Goal: Task Accomplishment & Management: Use online tool/utility

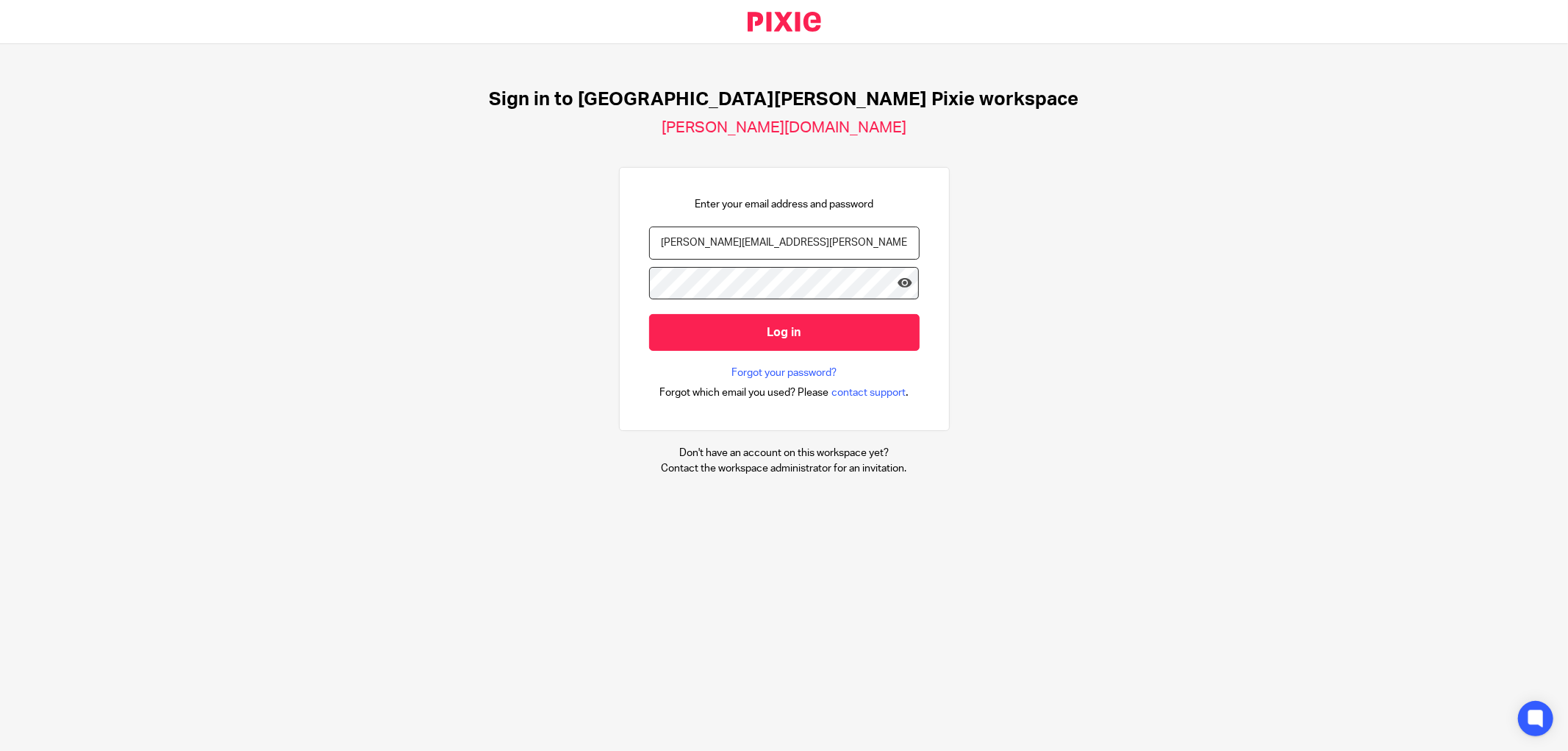
type input "[PERSON_NAME][EMAIL_ADDRESS][PERSON_NAME][DOMAIN_NAME]"
click at [679, 333] on input "Log in" at bounding box center [784, 332] width 270 height 36
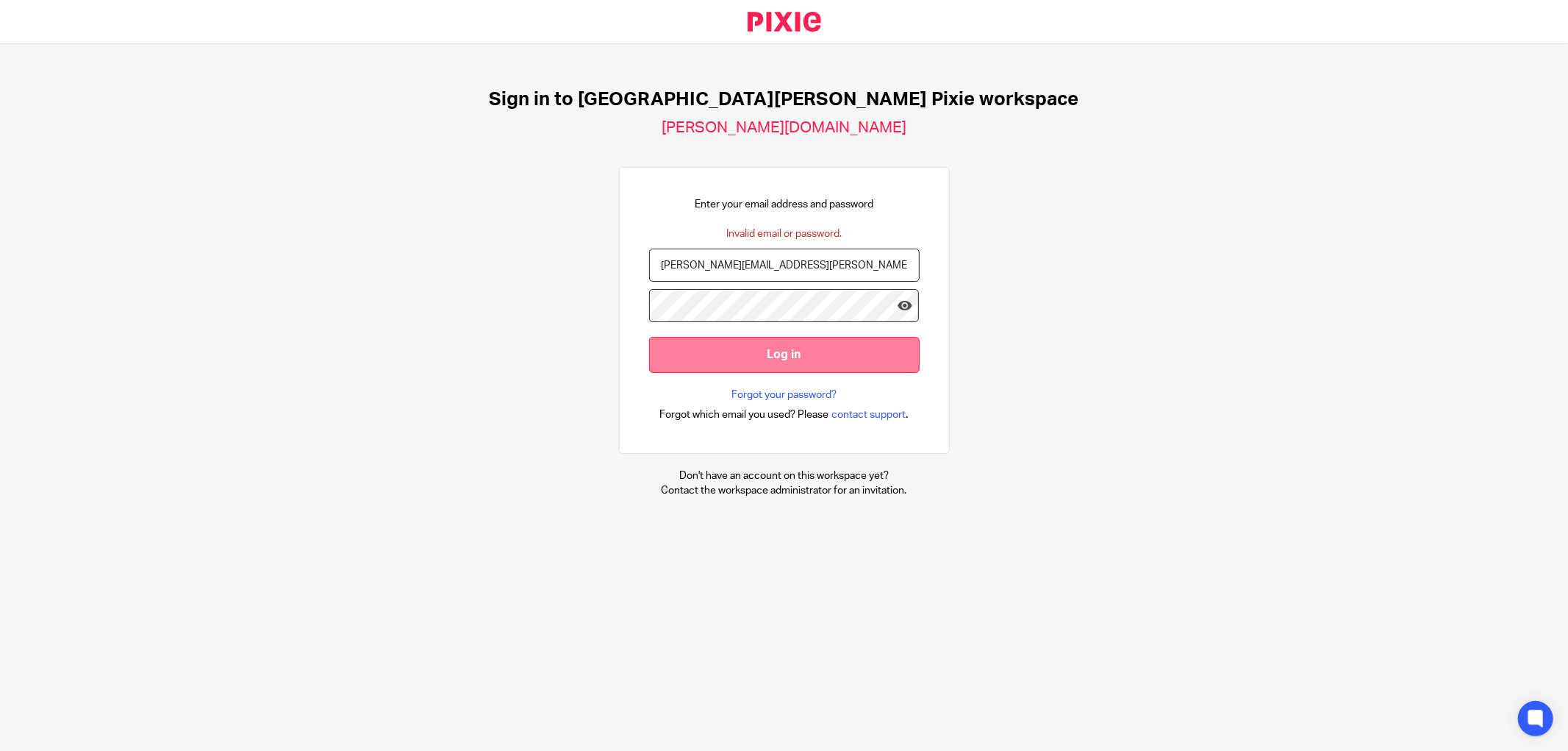
click at [692, 356] on input "Log in" at bounding box center [784, 354] width 270 height 36
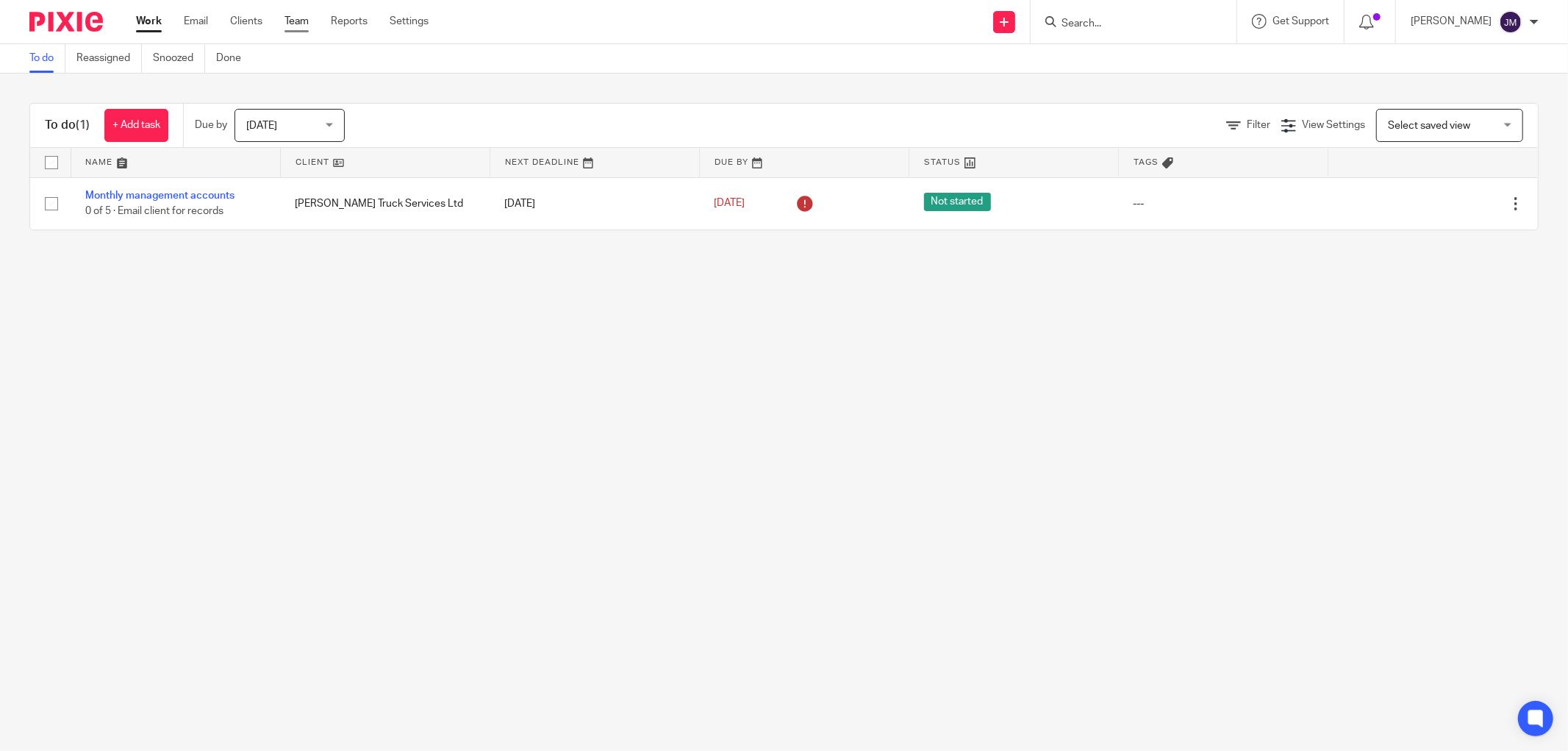
click at [296, 22] on link "Team" at bounding box center [297, 21] width 24 height 14
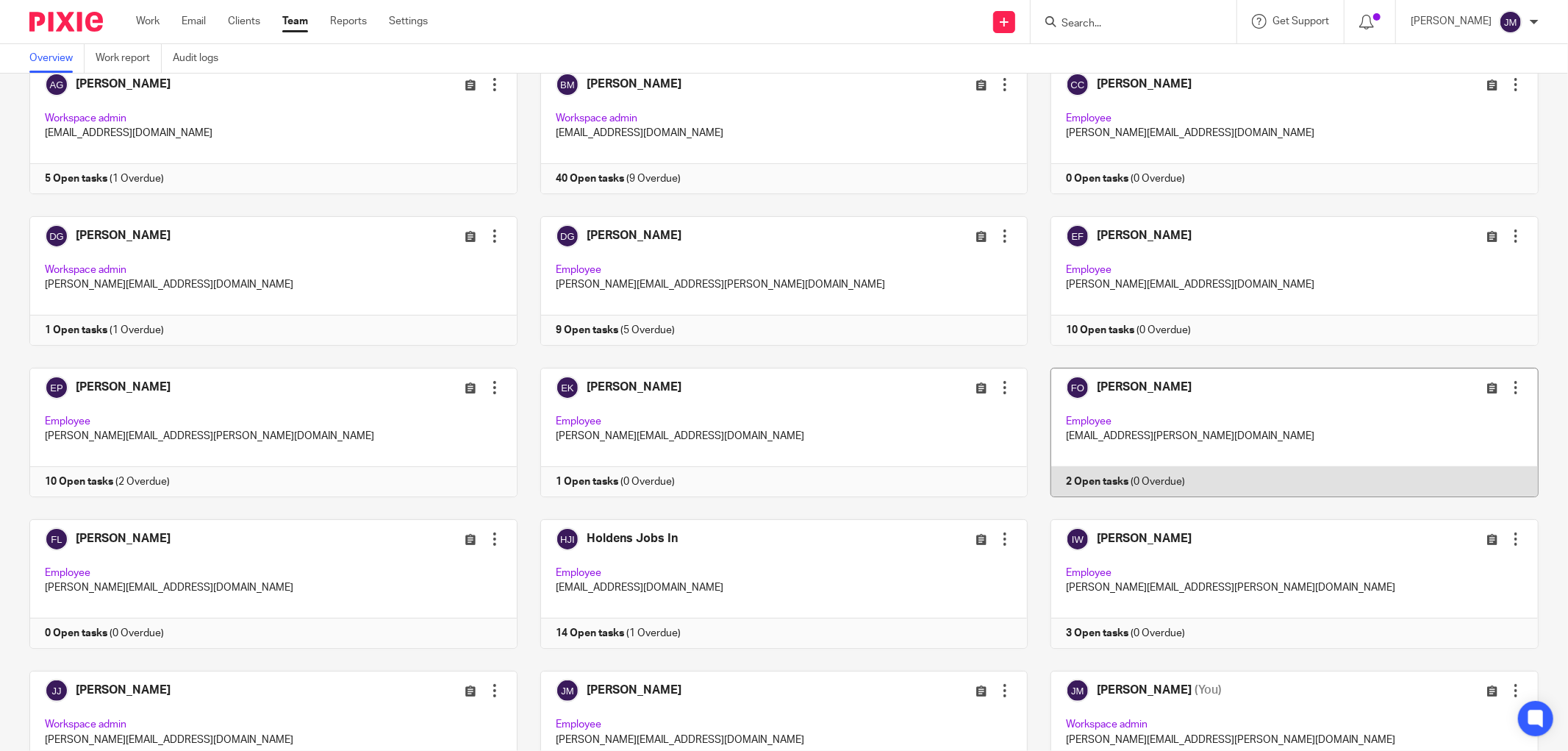
scroll to position [571, 0]
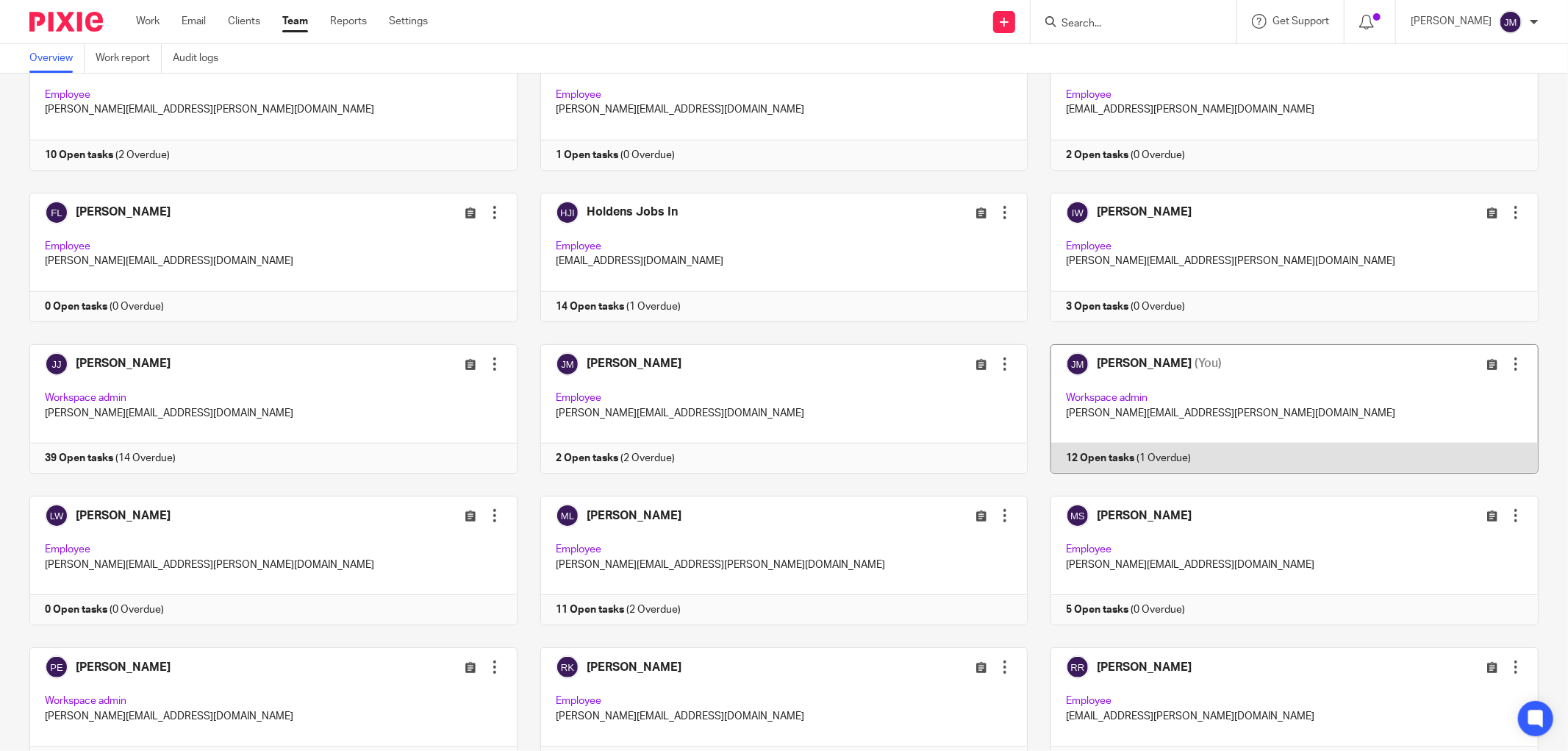
click at [1125, 423] on link at bounding box center [1283, 409] width 511 height 130
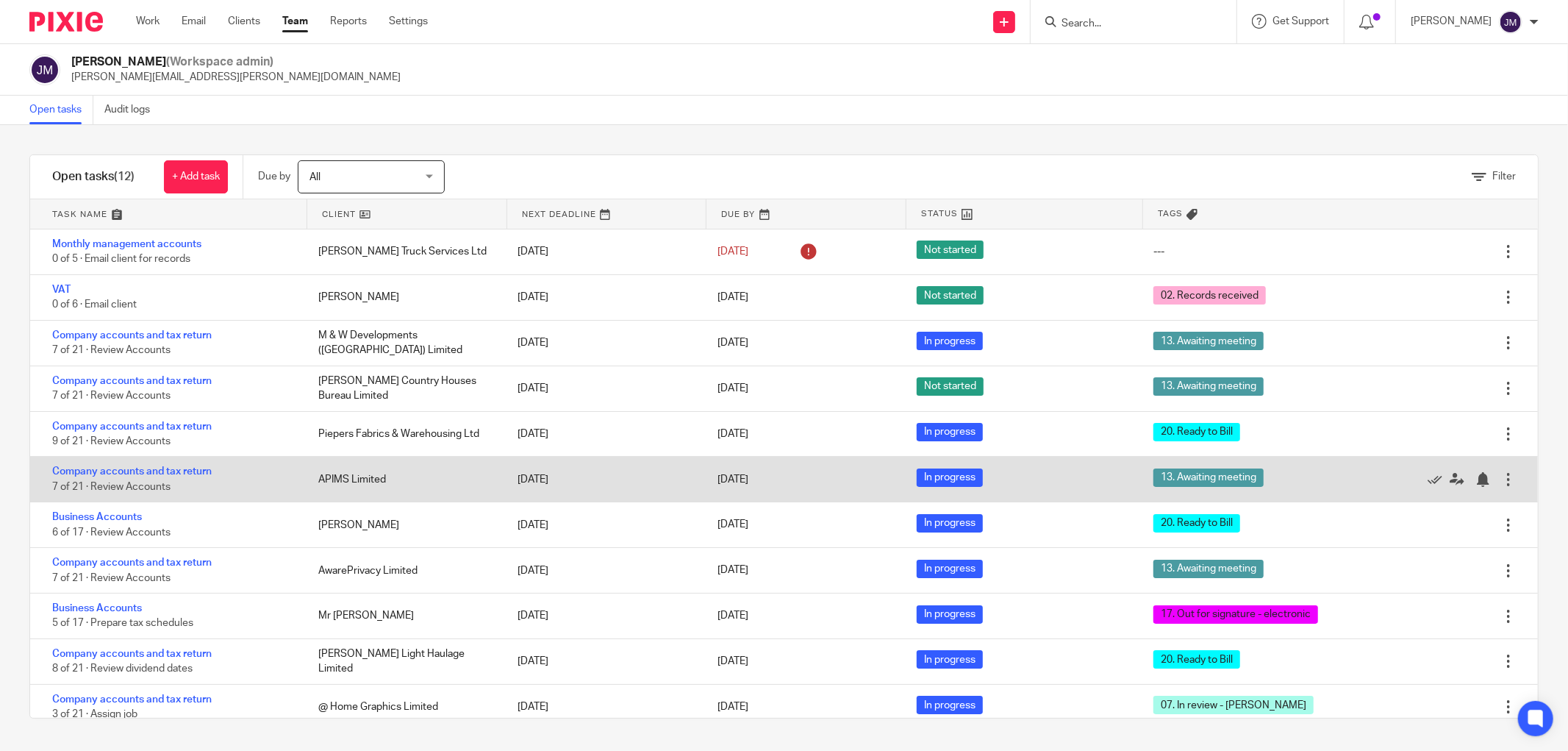
scroll to position [62, 0]
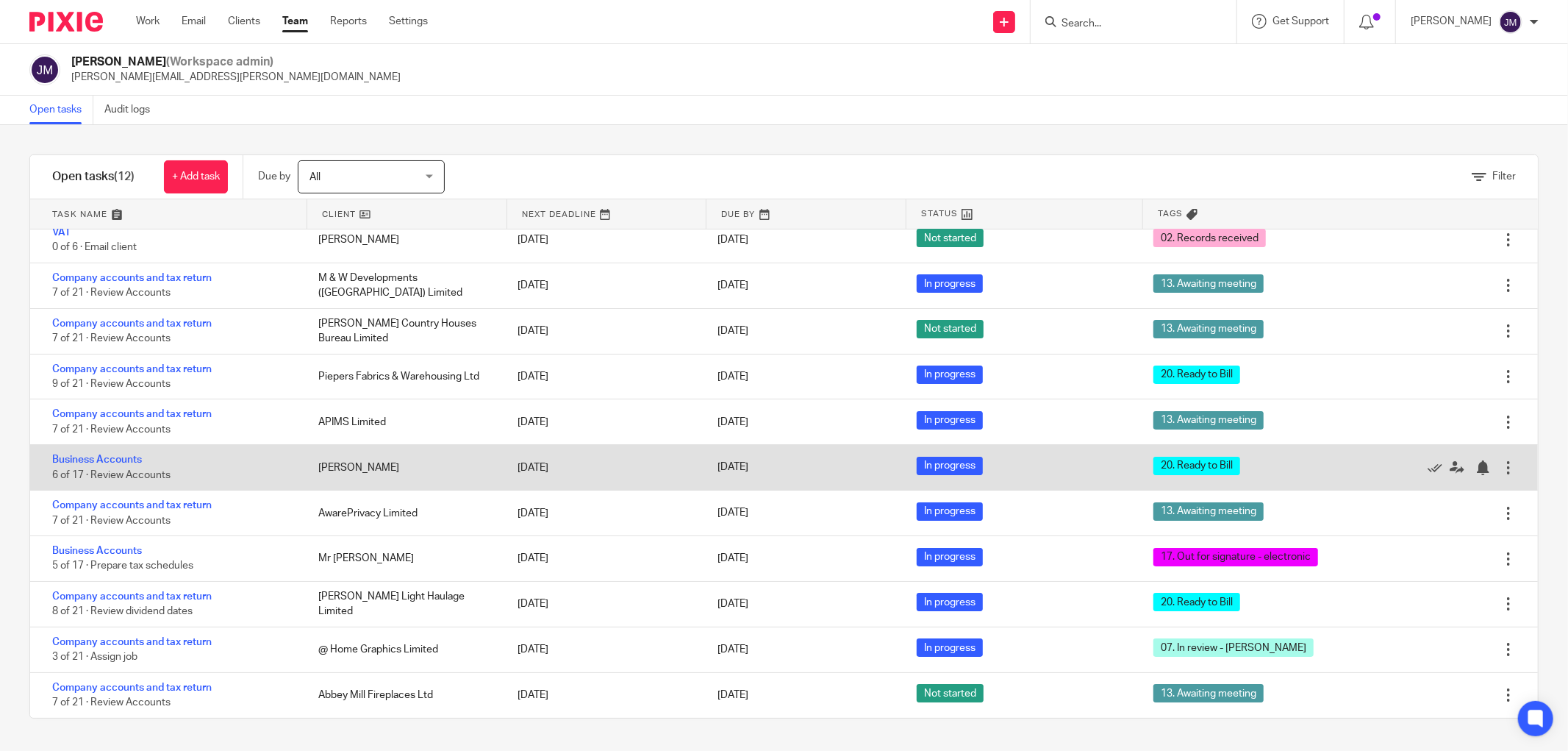
click at [97, 451] on div "Business Accounts 6 of 17 · Review Accounts" at bounding box center [167, 467] width 273 height 45
click at [96, 459] on link "Business Accounts" at bounding box center [97, 459] width 90 height 10
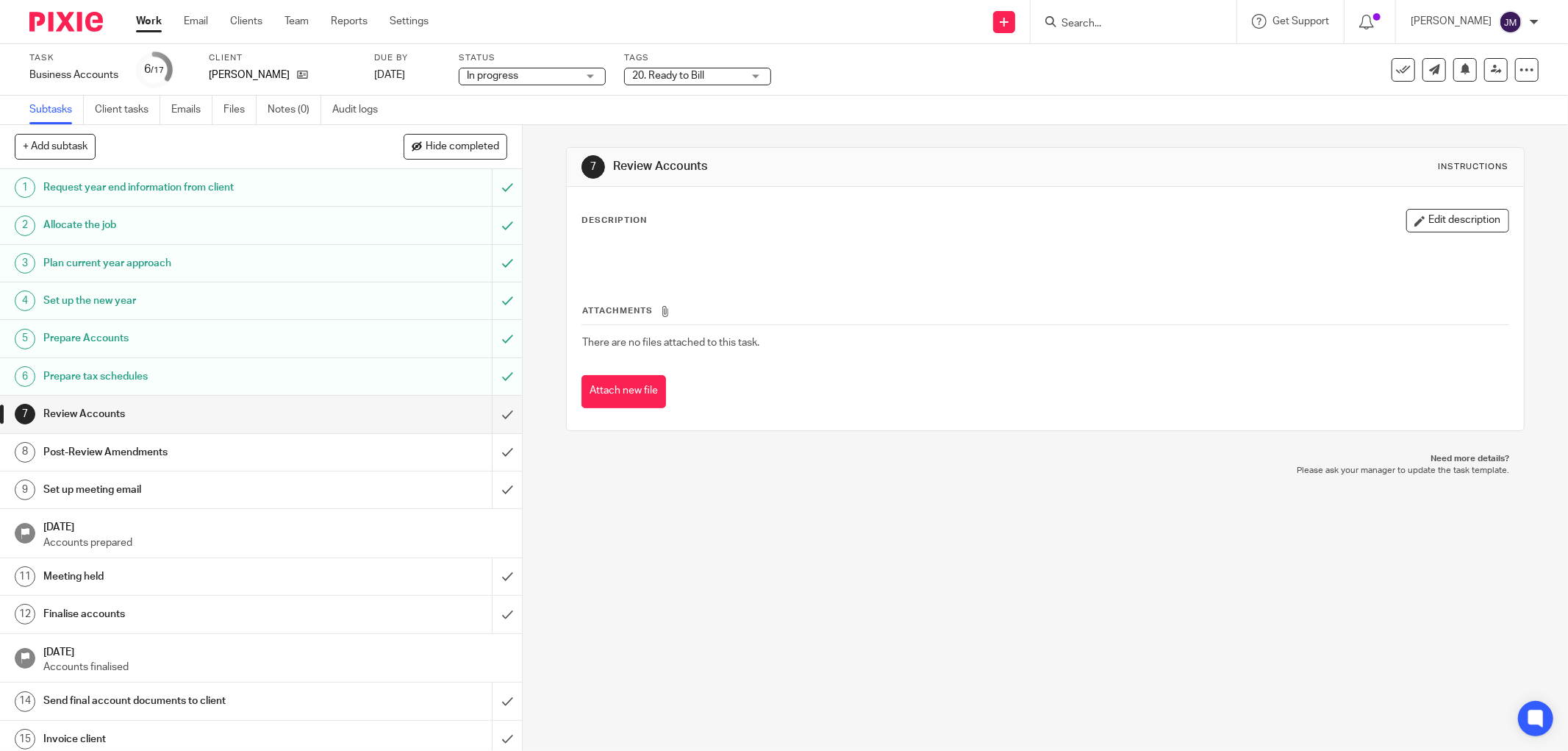
click at [755, 76] on div "20. Ready to Bill" at bounding box center [697, 77] width 147 height 18
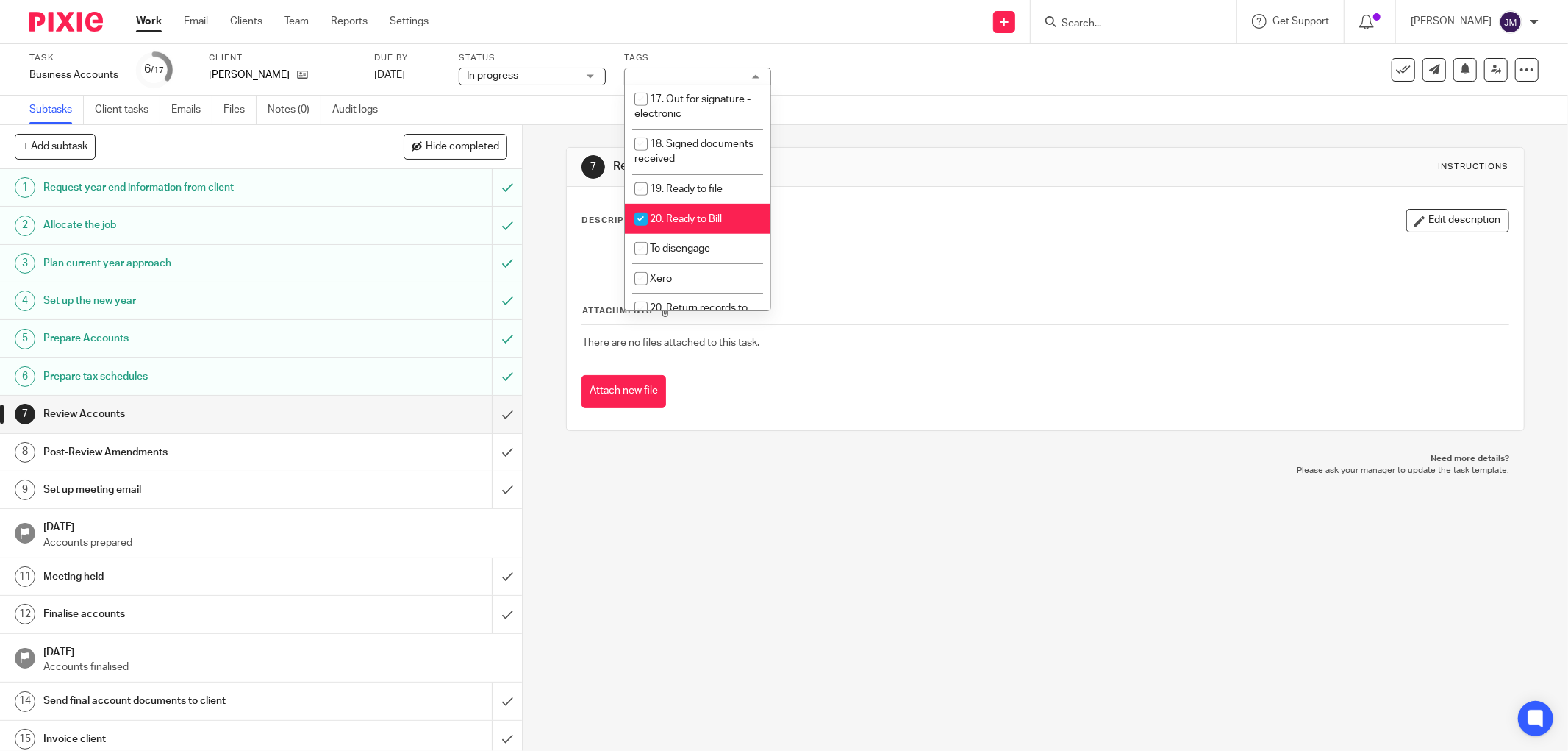
scroll to position [603, 0]
click at [641, 202] on input "checkbox" at bounding box center [640, 215] width 28 height 28
checkbox input "false"
click at [1398, 70] on icon at bounding box center [1403, 70] width 14 height 14
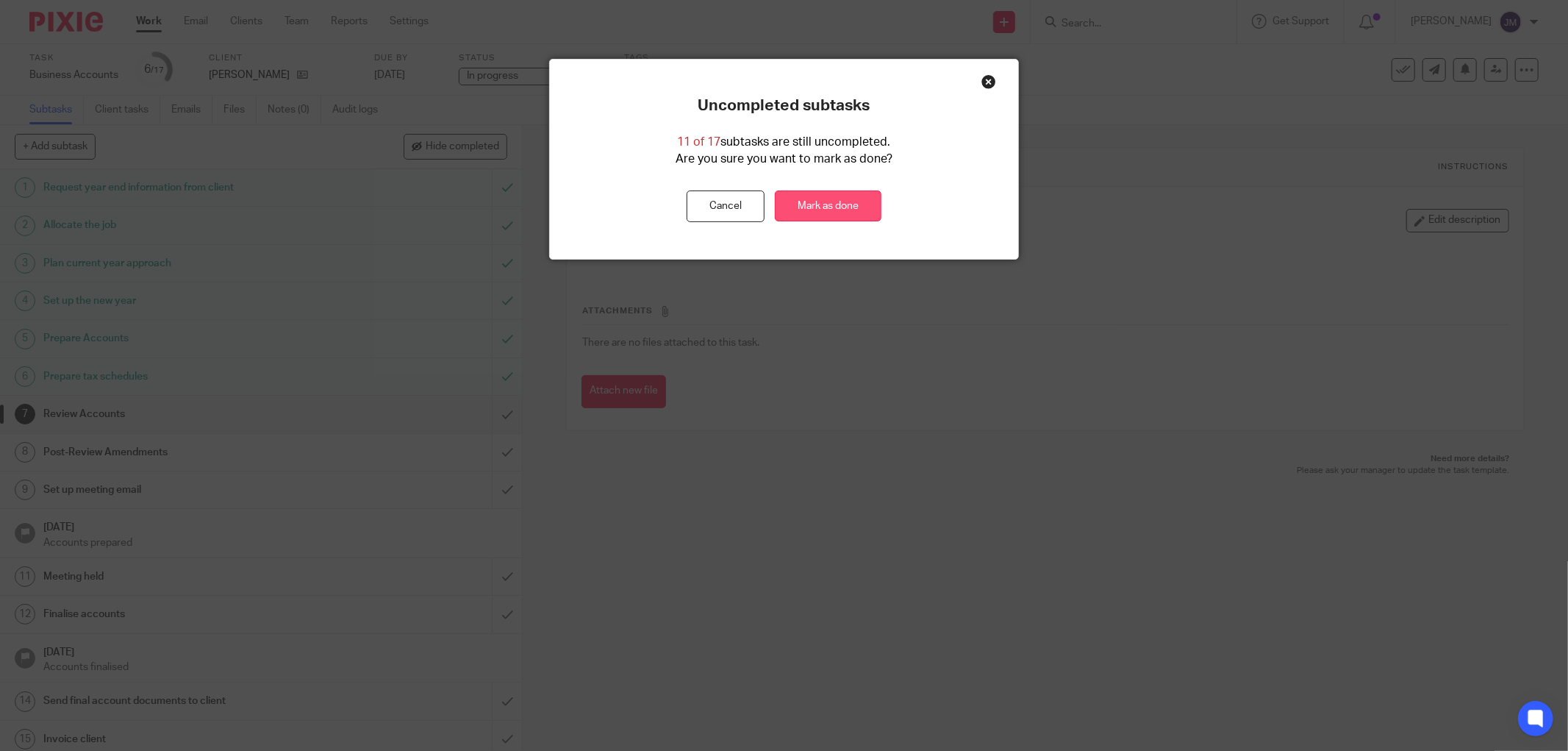
click at [835, 206] on link "Mark as done" at bounding box center [828, 206] width 106 height 32
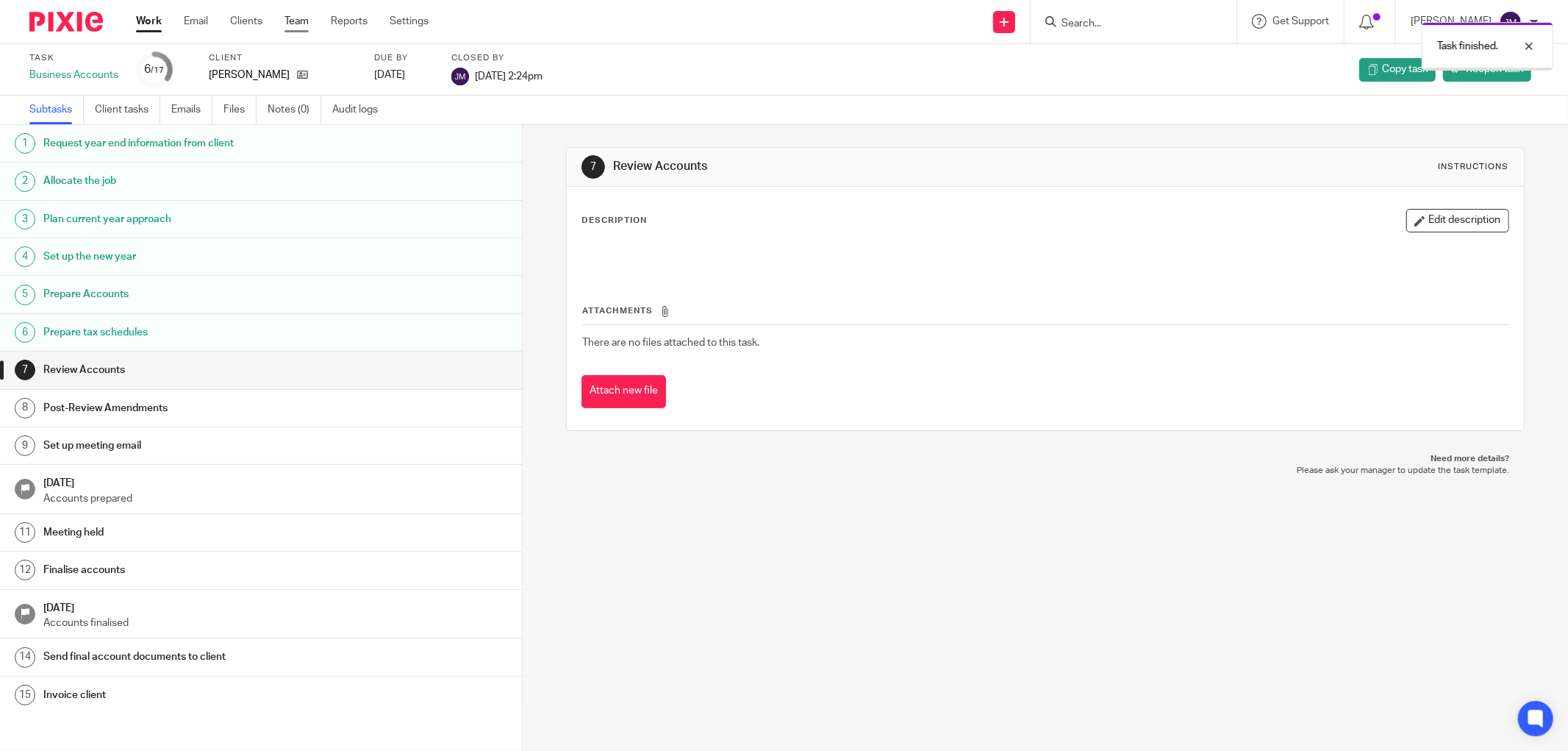
click at [294, 14] on link "Team" at bounding box center [297, 21] width 24 height 14
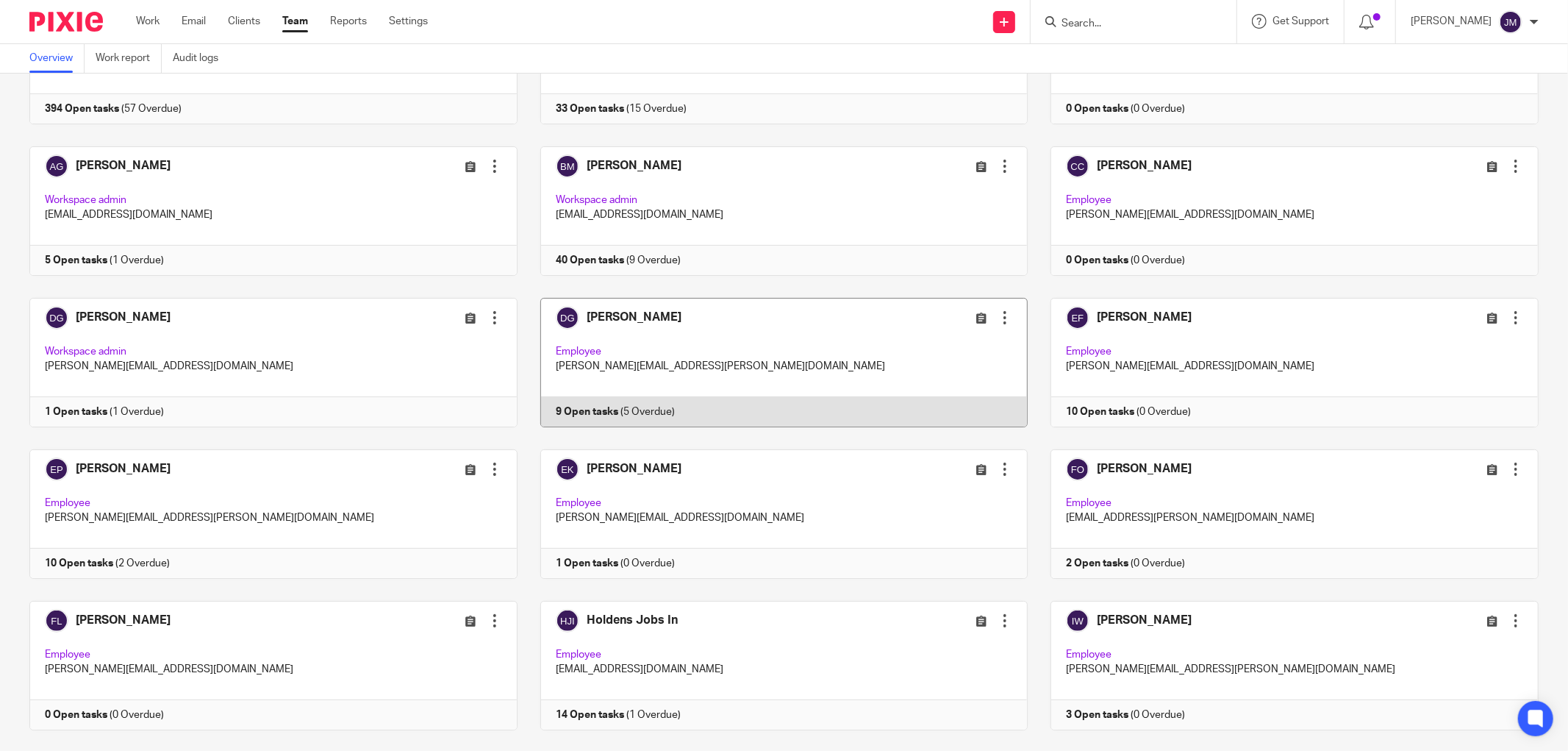
scroll to position [408, 0]
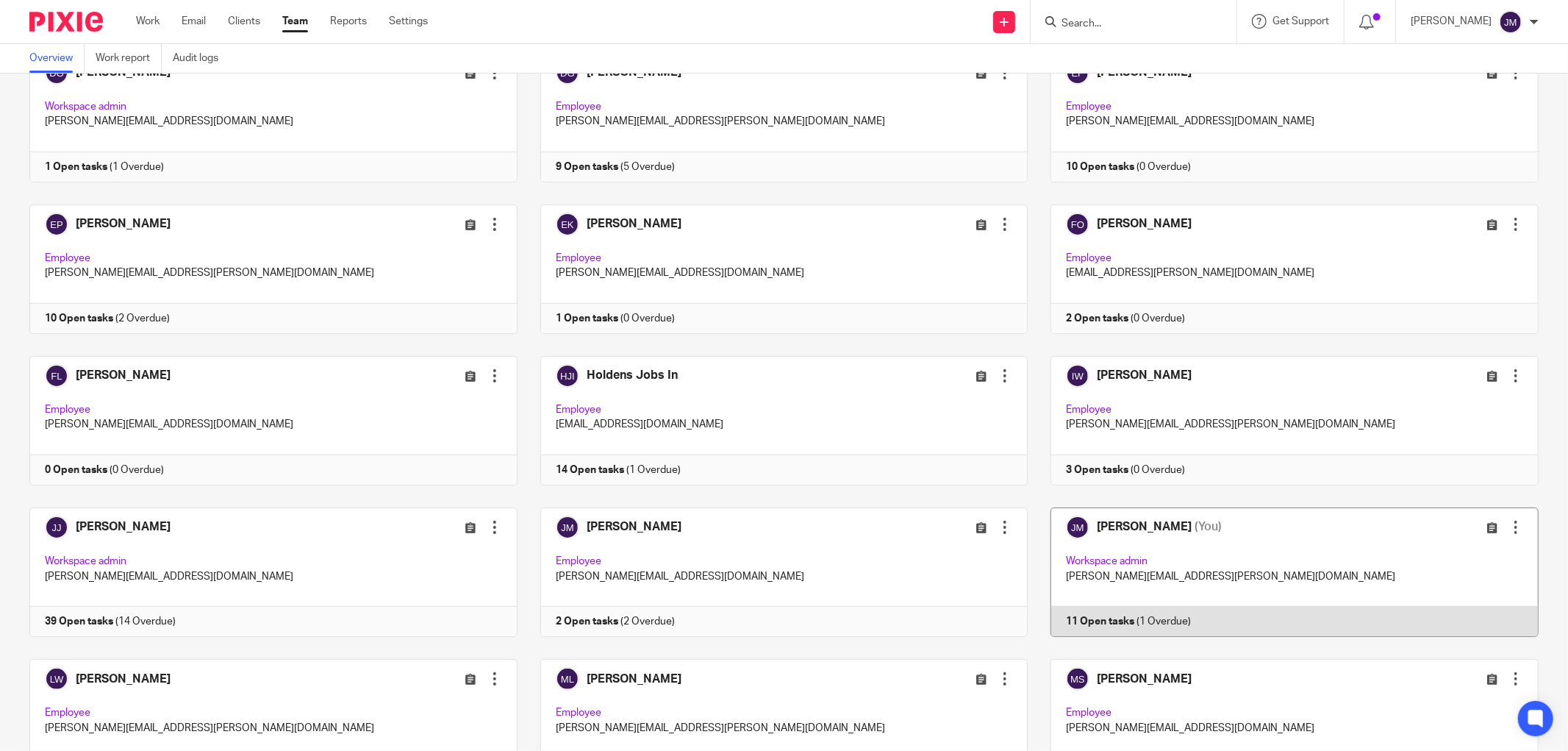
click at [1166, 574] on link at bounding box center [1283, 572] width 511 height 130
